Goal: Information Seeking & Learning: Find specific fact

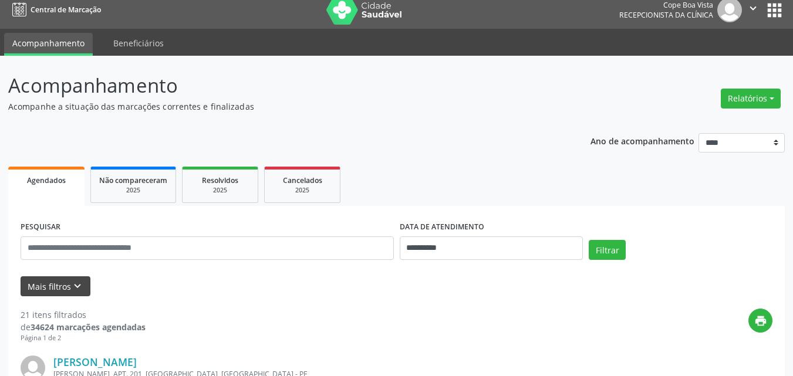
scroll to position [25, 0]
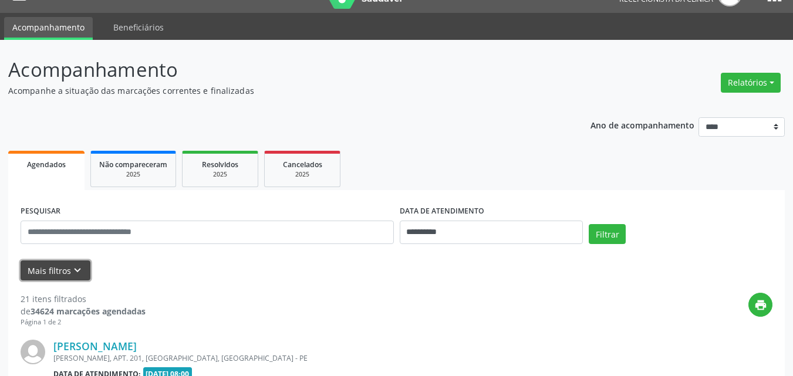
click at [71, 271] on button "Mais filtros keyboard_arrow_down" at bounding box center [56, 271] width 70 height 21
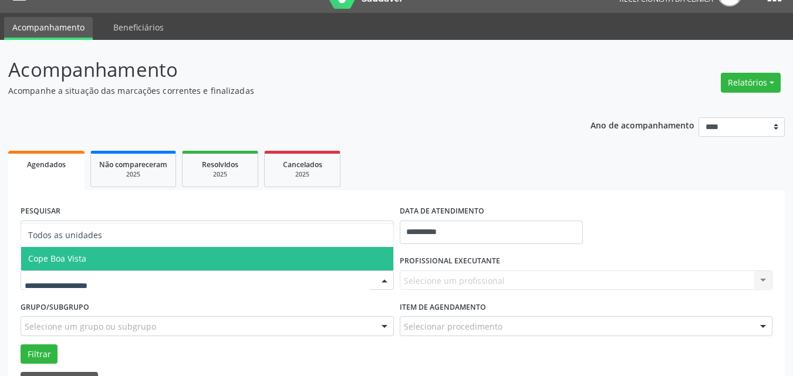
click at [83, 264] on span "Cope Boa Vista" at bounding box center [207, 258] width 372 height 23
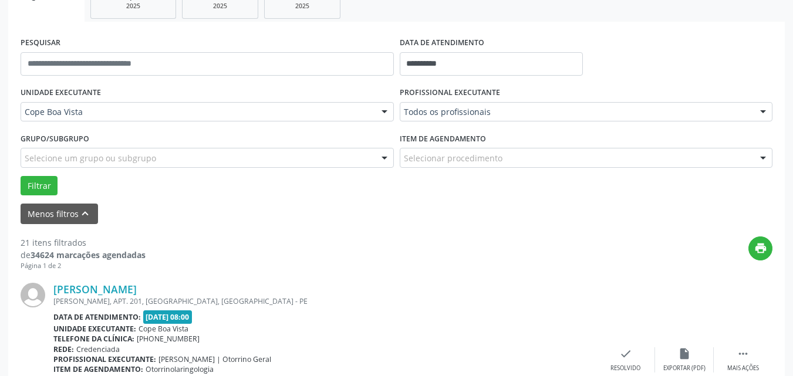
scroll to position [201, 0]
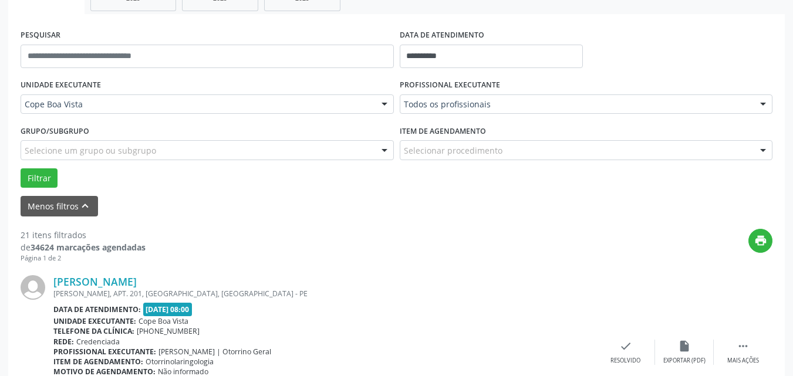
click at [470, 112] on div "Todos os profissionais" at bounding box center [586, 105] width 373 height 20
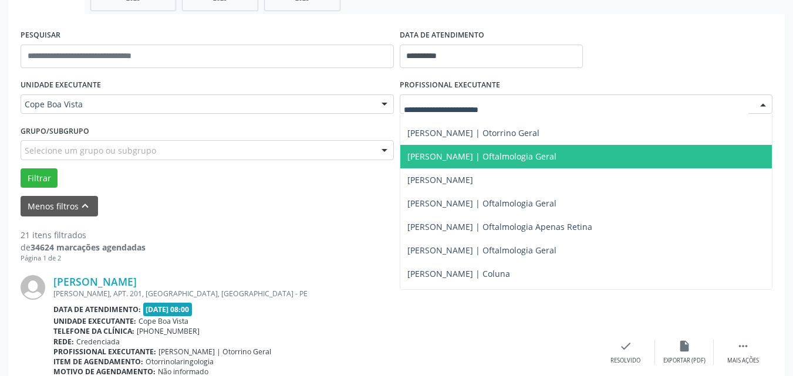
scroll to position [411, 0]
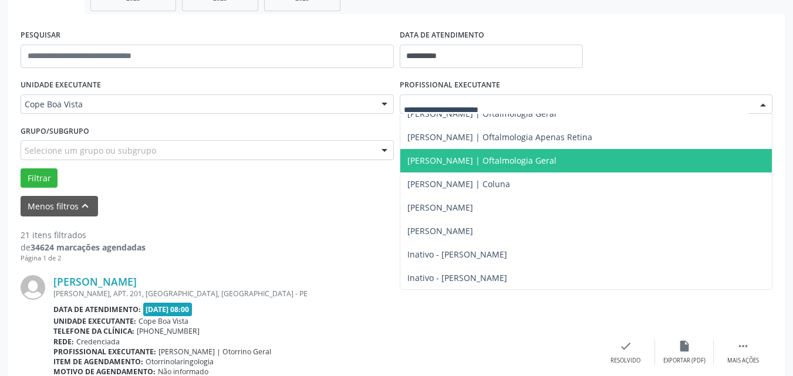
click at [457, 164] on span "[PERSON_NAME] | Oftalmologia Geral" at bounding box center [481, 160] width 149 height 11
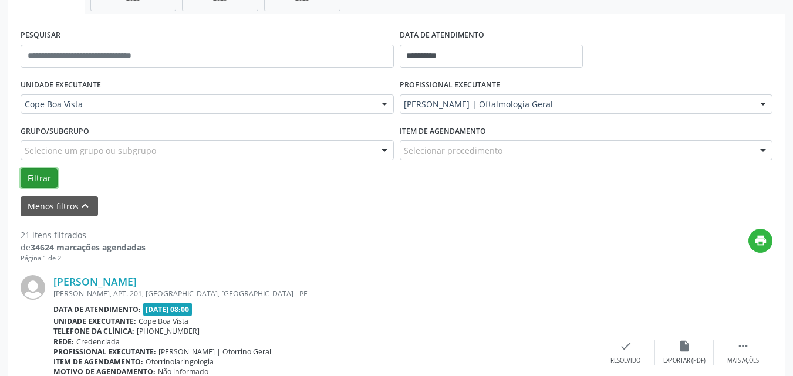
click at [43, 182] on button "Filtrar" at bounding box center [39, 178] width 37 height 20
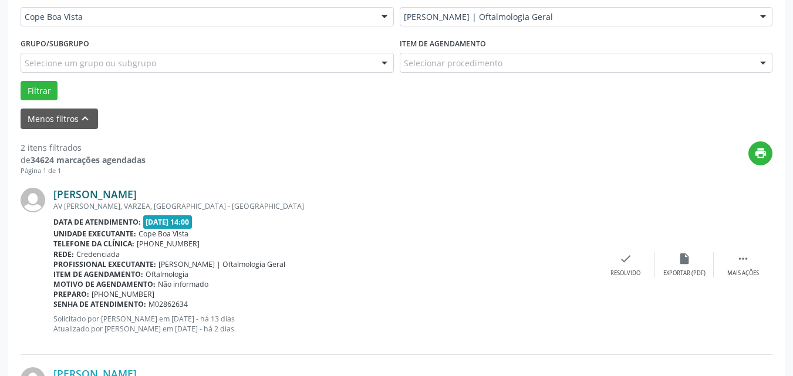
scroll to position [377, 0]
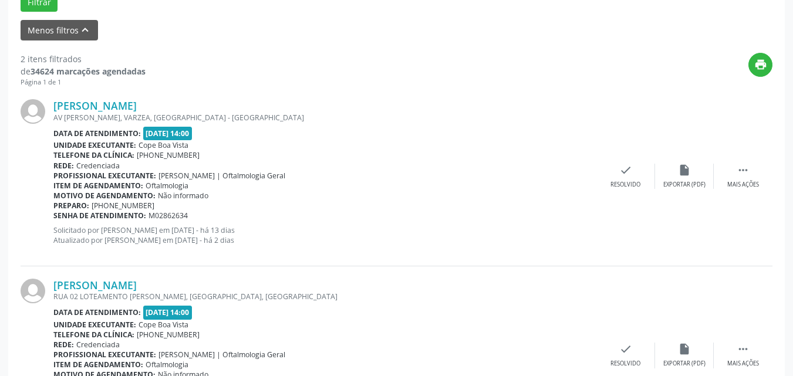
click at [127, 97] on div "[PERSON_NAME] AV [PERSON_NAME], [GEOGRAPHIC_DATA], [GEOGRAPHIC_DATA] - [GEOGRAP…" at bounding box center [397, 176] width 752 height 179
click at [131, 106] on link "[PERSON_NAME]" at bounding box center [94, 105] width 83 height 13
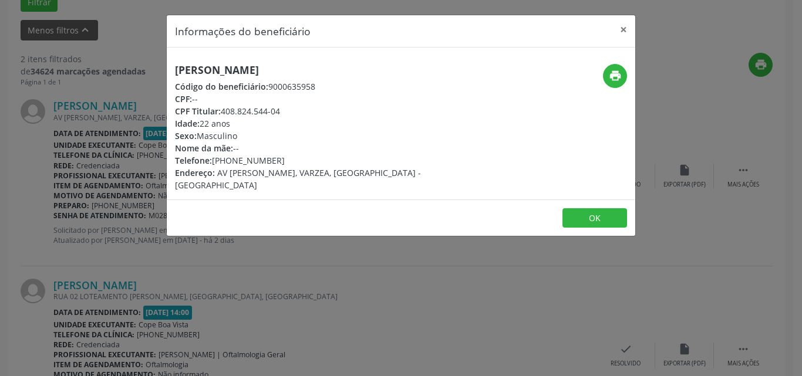
click at [234, 76] on h5 "[PERSON_NAME]" at bounding box center [323, 70] width 296 height 12
copy div "[PERSON_NAME]"
click at [212, 271] on div "Informações do beneficiário × [PERSON_NAME] Código do beneficiário: 9000635958 …" at bounding box center [401, 188] width 802 height 376
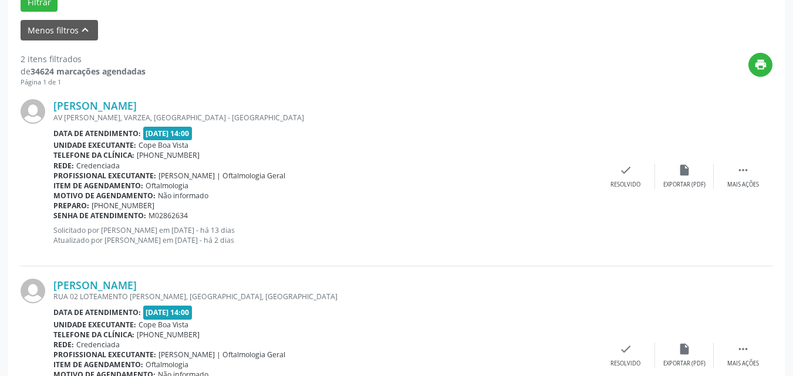
click at [123, 294] on div "RUA 02 LOTEAMENTO [PERSON_NAME], [GEOGRAPHIC_DATA], [GEOGRAPHIC_DATA]" at bounding box center [324, 297] width 543 height 10
click at [124, 286] on link "[PERSON_NAME]" at bounding box center [94, 285] width 83 height 13
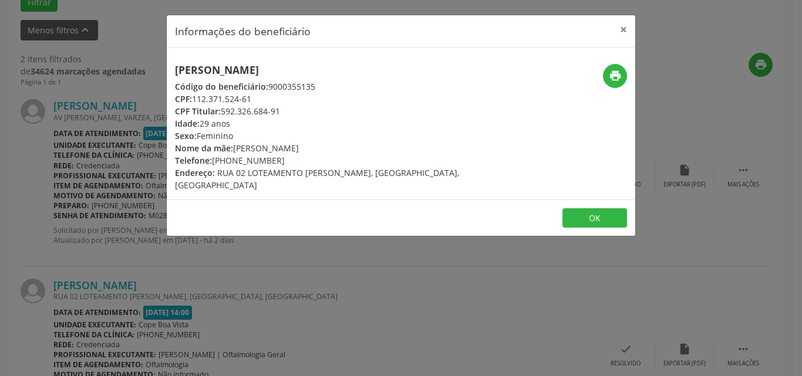
copy div "112.371.524-61"
drag, startPoint x: 194, startPoint y: 101, endPoint x: 265, endPoint y: 92, distance: 72.2
click at [265, 93] on div "CPF: 112.371.524-61" at bounding box center [323, 99] width 296 height 12
click at [578, 223] on button "OK" at bounding box center [594, 218] width 65 height 20
